Goal: Navigation & Orientation: Find specific page/section

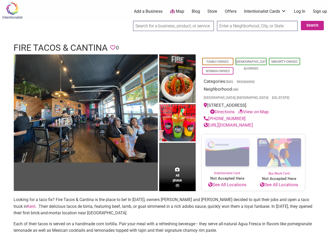
click at [164, 125] on img at bounding box center [177, 123] width 36 height 39
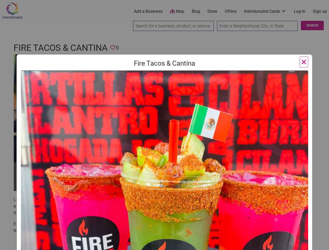
click at [86, 108] on img at bounding box center [164, 218] width 287 height 294
click at [177, 79] on img at bounding box center [164, 218] width 287 height 294
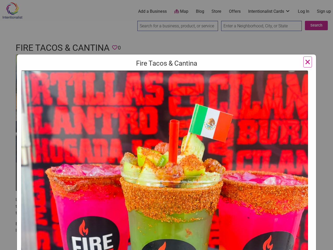
click at [177, 123] on img at bounding box center [164, 218] width 287 height 294
click at [177, 169] on img at bounding box center [164, 218] width 287 height 294
click at [323, 244] on div "Fire Tacos & Cantina Previous Next 1 2 3 ×" at bounding box center [166, 125] width 333 height 250
